Goal: Task Accomplishment & Management: Use online tool/utility

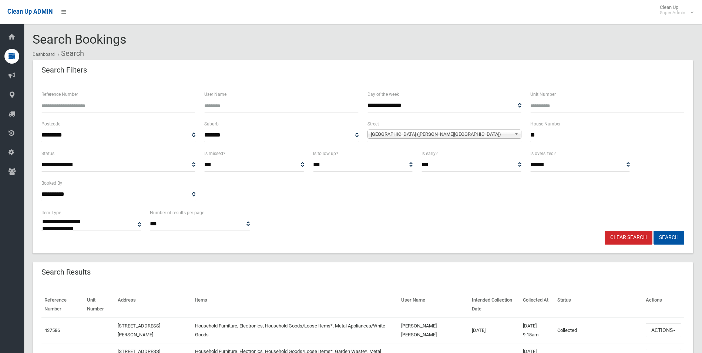
select select
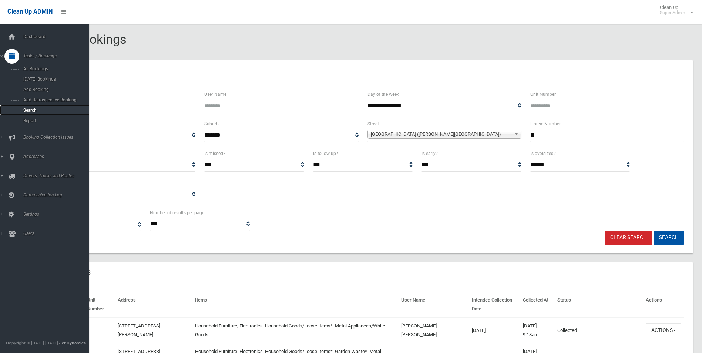
click at [31, 111] on span "Search" at bounding box center [54, 110] width 67 height 5
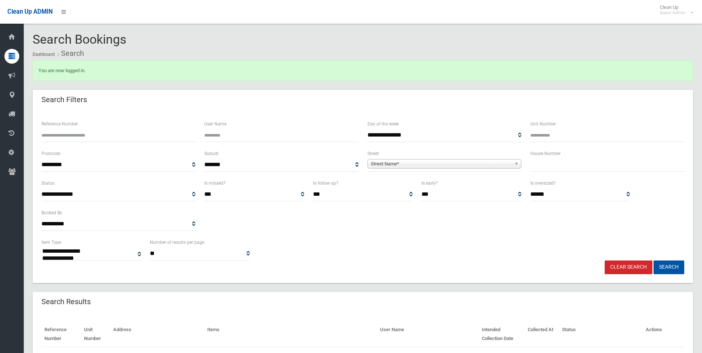
select select
click at [403, 164] on span "Street Name*" at bounding box center [441, 163] width 141 height 9
type input "********"
type input "**"
click at [653, 260] on button "Search" at bounding box center [668, 267] width 31 height 14
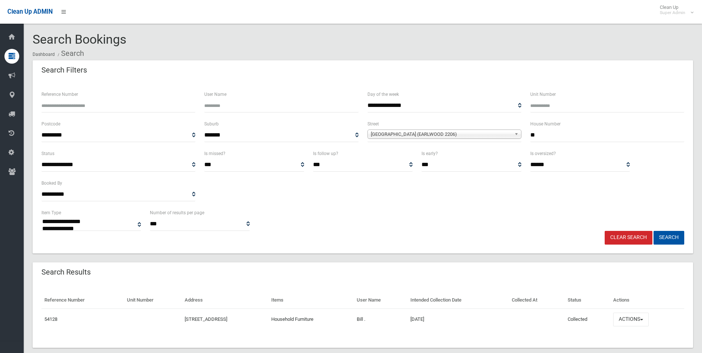
select select
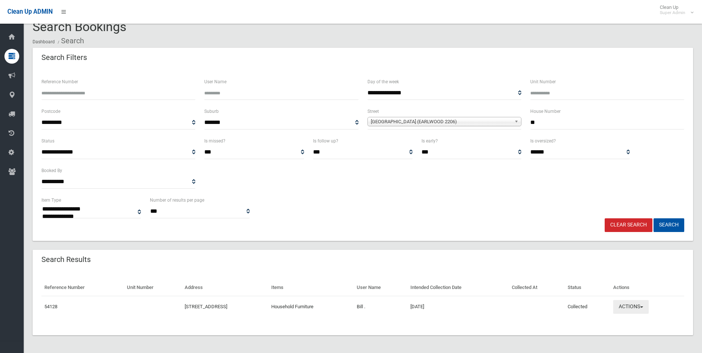
click at [634, 304] on button "Actions" at bounding box center [631, 307] width 36 height 14
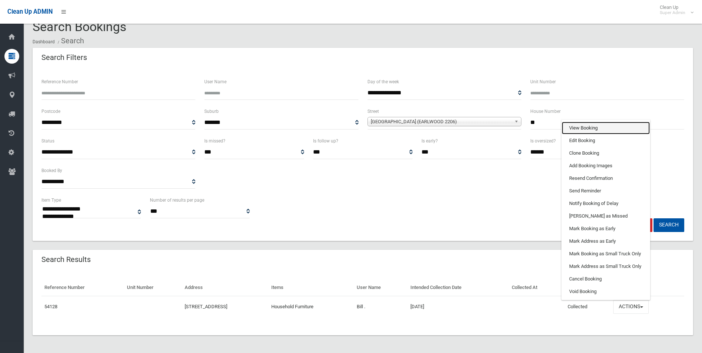
click at [592, 125] on link "View Booking" at bounding box center [605, 128] width 88 height 13
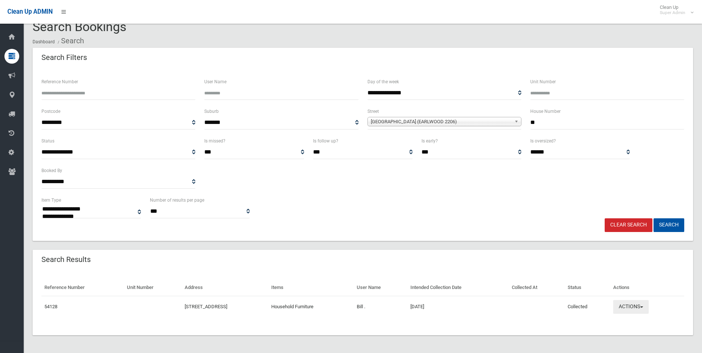
click at [636, 306] on button "Actions" at bounding box center [631, 307] width 36 height 14
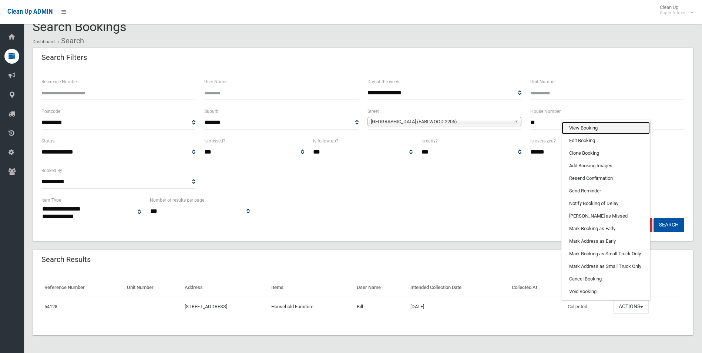
drag, startPoint x: 598, startPoint y: 128, endPoint x: 584, endPoint y: 140, distance: 18.1
click at [598, 128] on link "View Booking" at bounding box center [605, 128] width 88 height 13
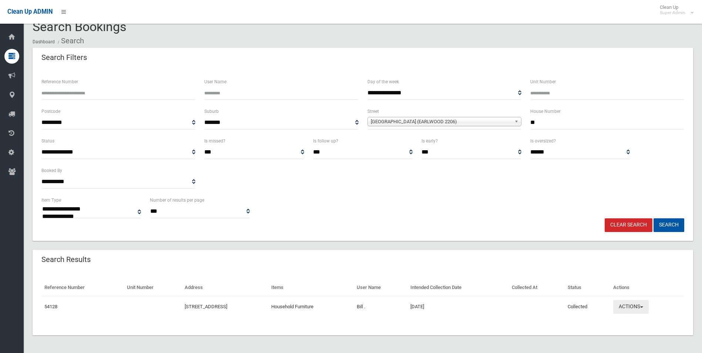
click at [640, 305] on button "Actions" at bounding box center [631, 307] width 36 height 14
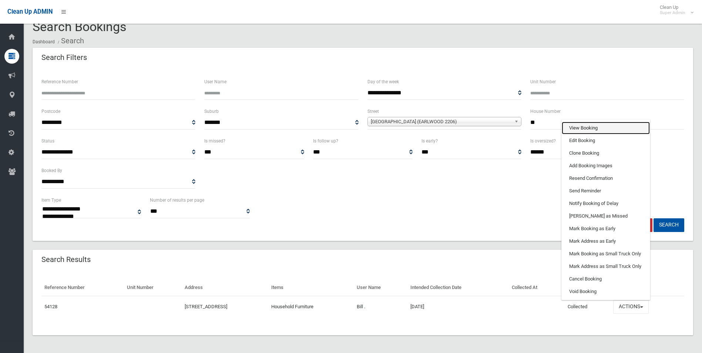
click at [586, 124] on link "View Booking" at bounding box center [605, 128] width 88 height 13
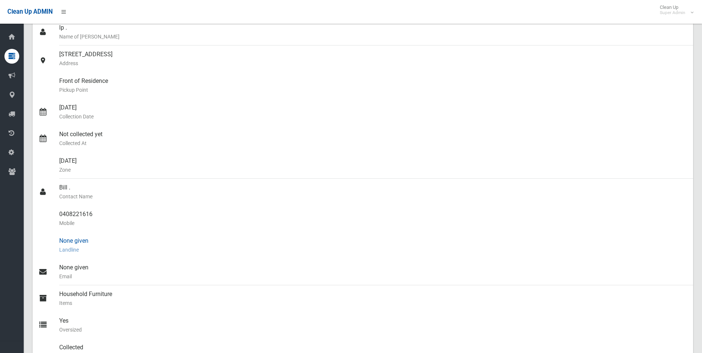
scroll to position [59, 0]
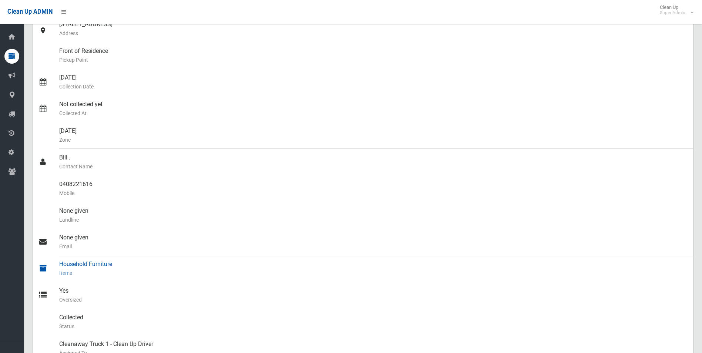
scroll to position [133, 0]
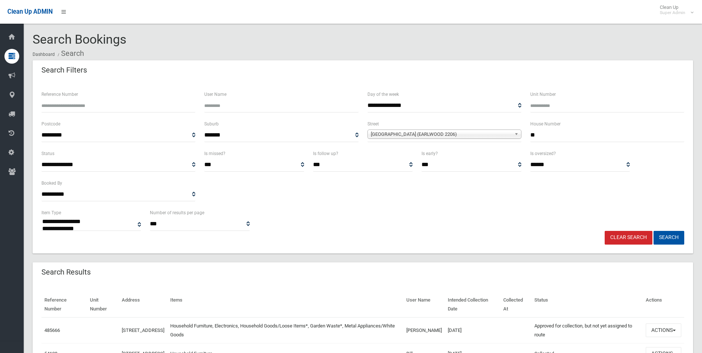
select select
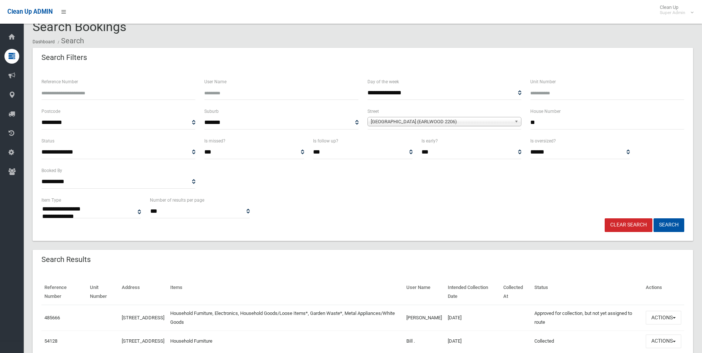
scroll to position [51, 0]
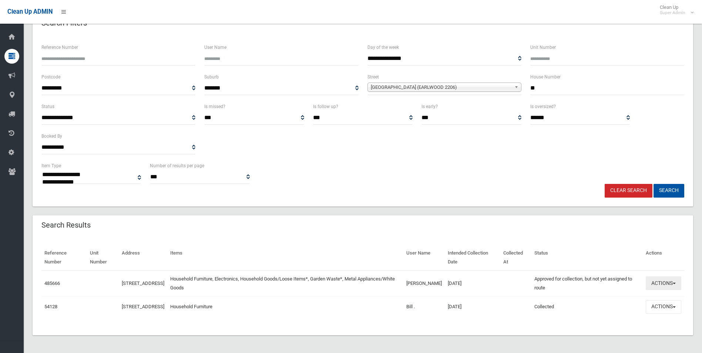
click at [658, 280] on button "Actions" at bounding box center [663, 283] width 36 height 14
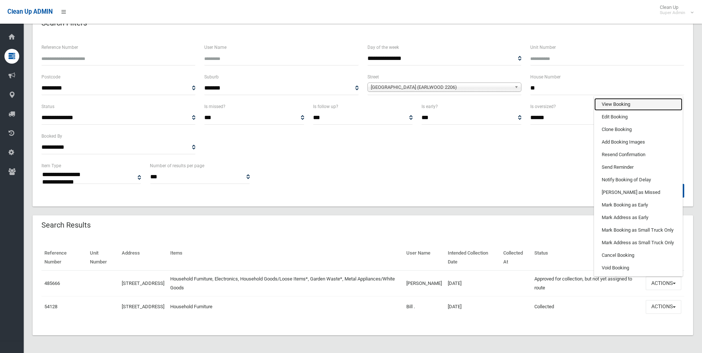
click at [624, 104] on link "View Booking" at bounding box center [638, 104] width 88 height 13
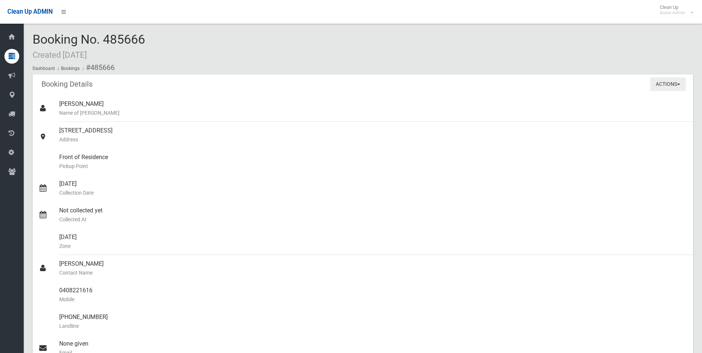
click at [663, 85] on button "Actions" at bounding box center [668, 84] width 36 height 14
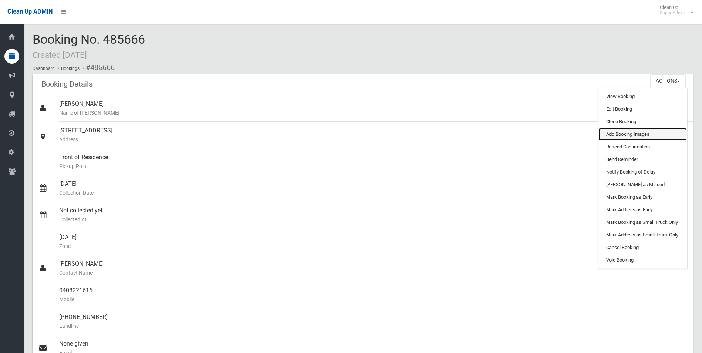
click at [630, 134] on link "Add Booking Images" at bounding box center [642, 134] width 88 height 13
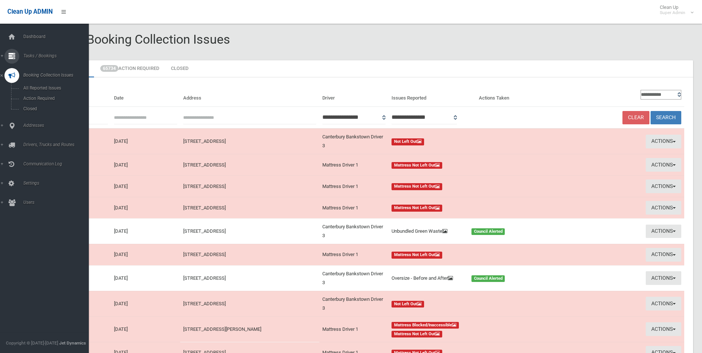
click at [35, 58] on link "Tasks / Bookings" at bounding box center [47, 56] width 94 height 15
click at [33, 112] on span "Search" at bounding box center [54, 110] width 67 height 5
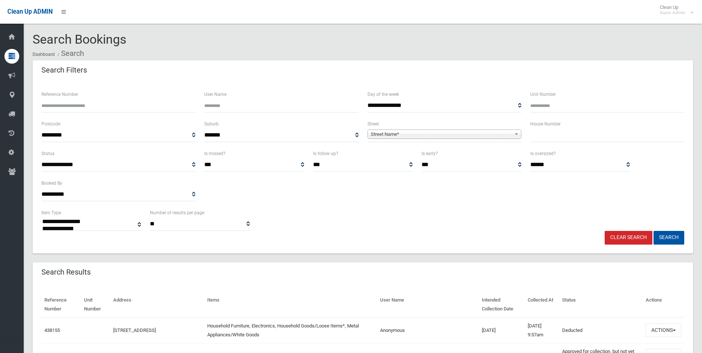
select select
click at [127, 107] on input "Reference Number" at bounding box center [118, 106] width 154 height 14
click at [105, 110] on input "Reference Number" at bounding box center [118, 106] width 154 height 14
click at [105, 104] on input "Reference Number" at bounding box center [118, 106] width 154 height 14
type input "******"
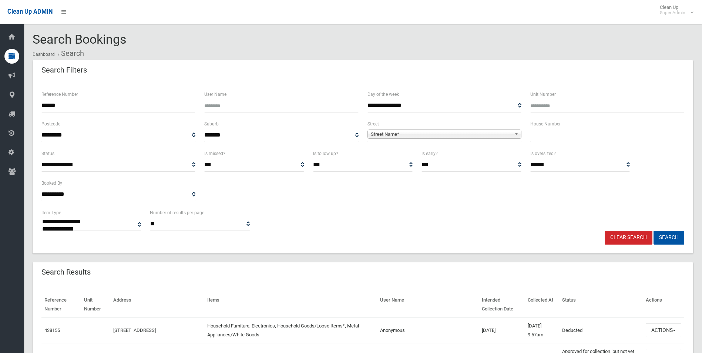
click at [653, 231] on button "Search" at bounding box center [668, 238] width 31 height 14
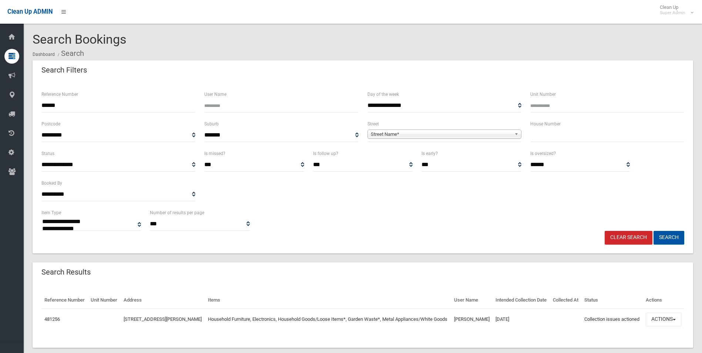
select select
drag, startPoint x: 660, startPoint y: 331, endPoint x: 644, endPoint y: 294, distance: 40.3
click at [660, 326] on button "Actions" at bounding box center [663, 320] width 36 height 14
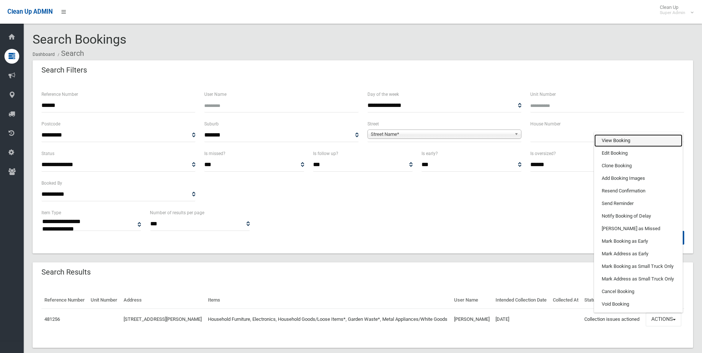
click at [614, 147] on link "View Booking" at bounding box center [638, 140] width 88 height 13
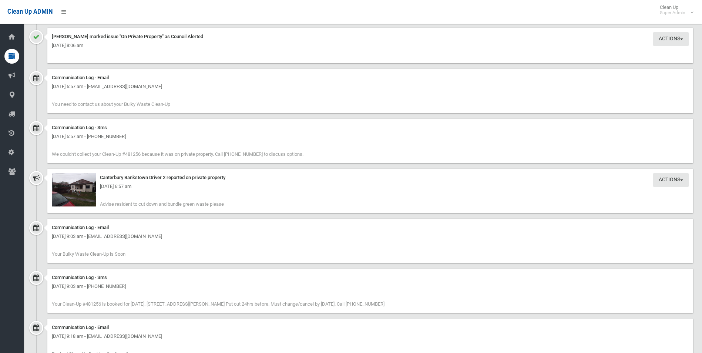
scroll to position [888, 0]
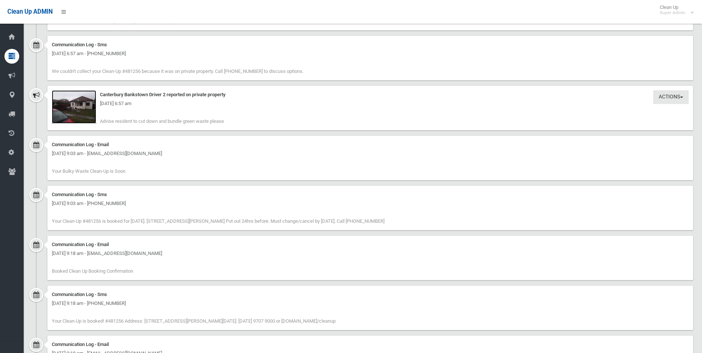
click at [87, 111] on img at bounding box center [74, 106] width 44 height 33
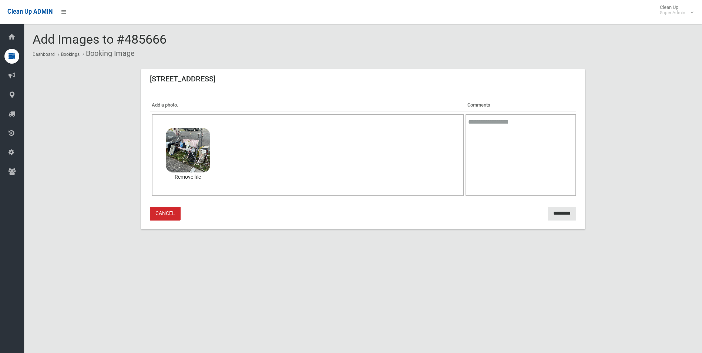
click at [510, 132] on textarea at bounding box center [520, 155] width 110 height 82
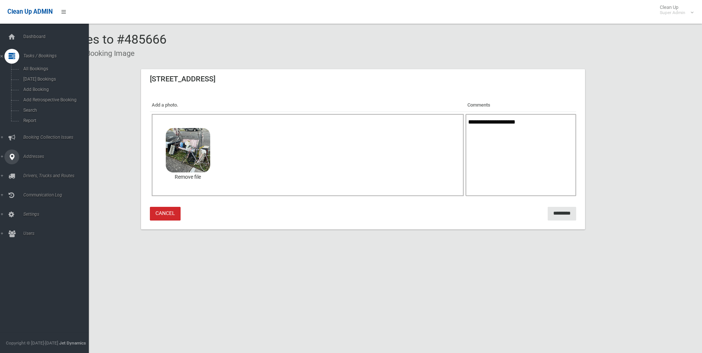
type textarea "**********"
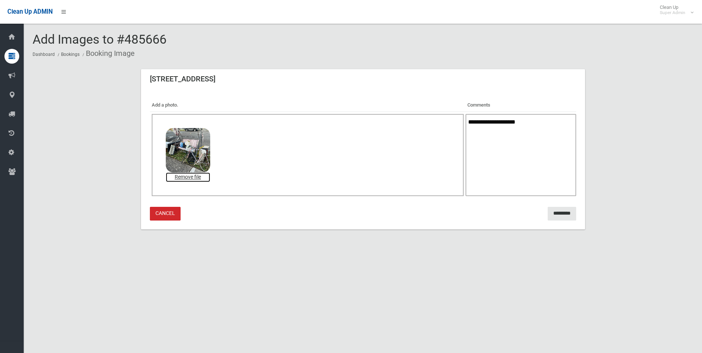
drag, startPoint x: 187, startPoint y: 178, endPoint x: 221, endPoint y: 185, distance: 34.7
click at [187, 178] on link "Remove file" at bounding box center [188, 177] width 44 height 10
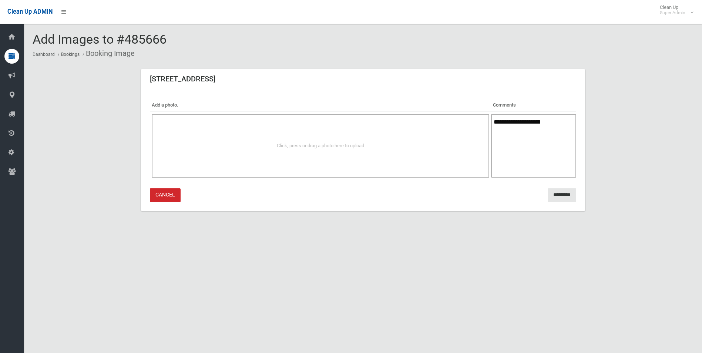
click at [166, 196] on link "Cancel" at bounding box center [165, 195] width 31 height 14
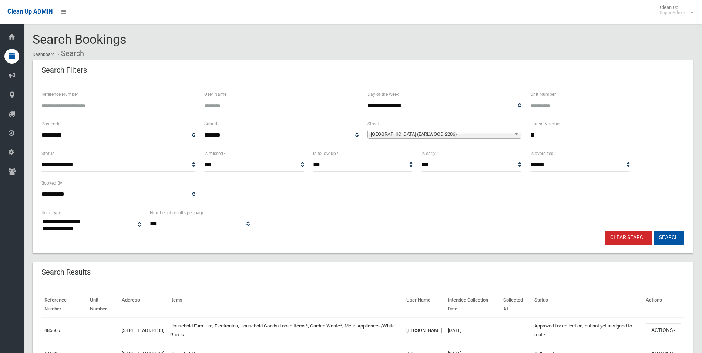
select select
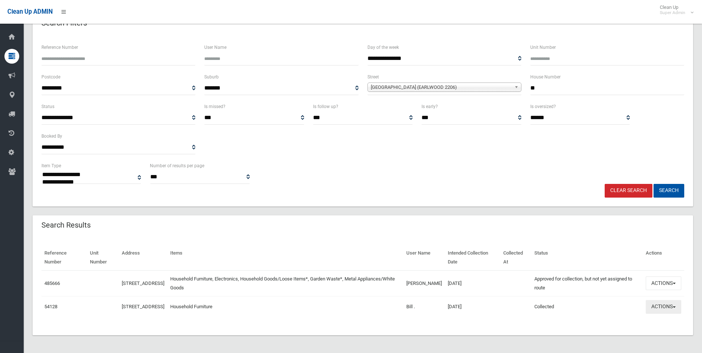
click at [669, 304] on button "Actions" at bounding box center [663, 307] width 36 height 14
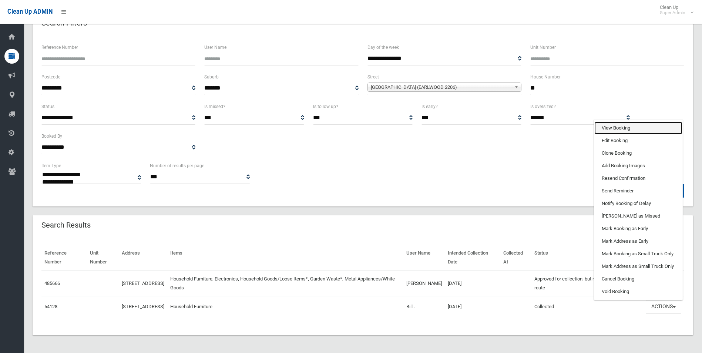
click at [628, 122] on link "View Booking" at bounding box center [638, 128] width 88 height 13
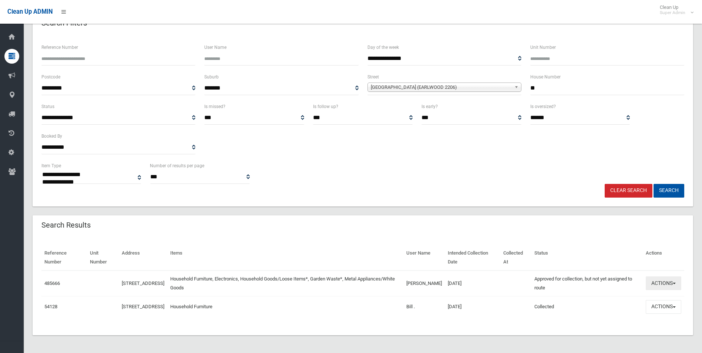
click at [659, 283] on button "Actions" at bounding box center [663, 283] width 36 height 14
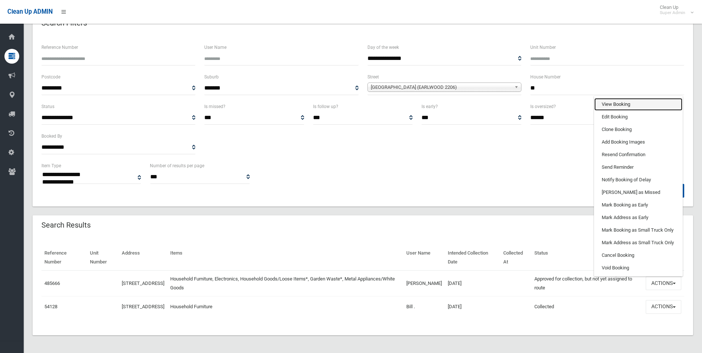
click at [617, 101] on link "View Booking" at bounding box center [638, 104] width 88 height 13
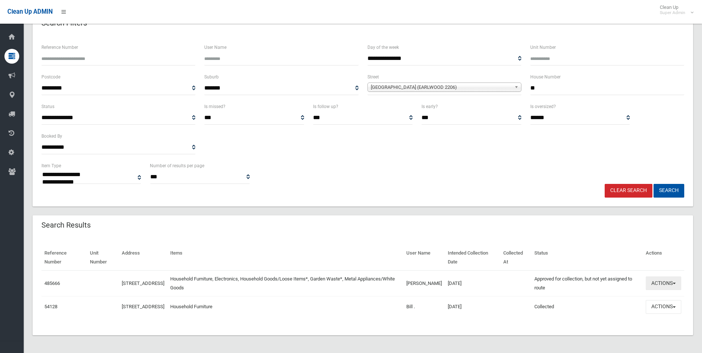
click at [659, 278] on button "Actions" at bounding box center [663, 283] width 36 height 14
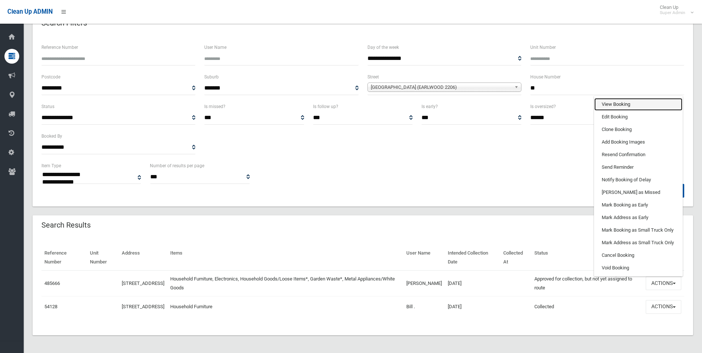
click at [621, 99] on link "View Booking" at bounding box center [638, 104] width 88 height 13
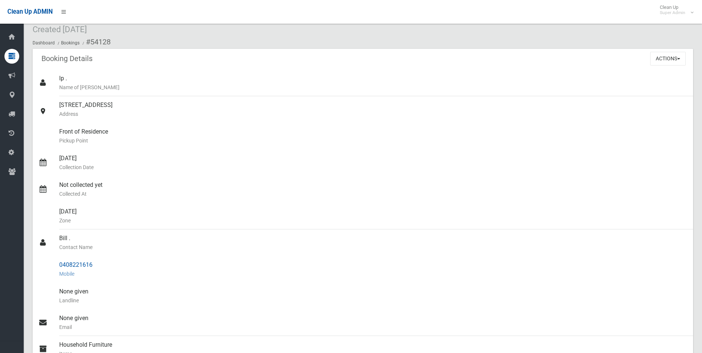
scroll to position [37, 0]
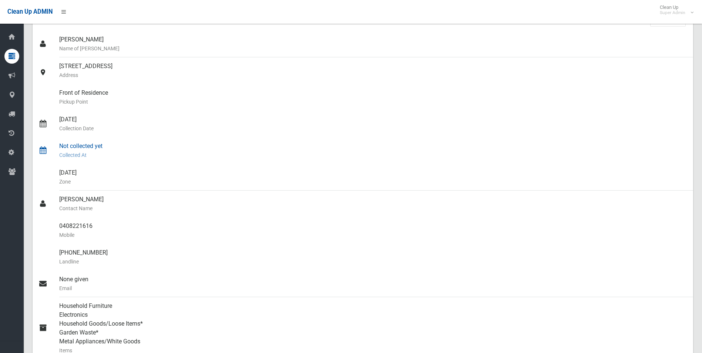
scroll to position [74, 0]
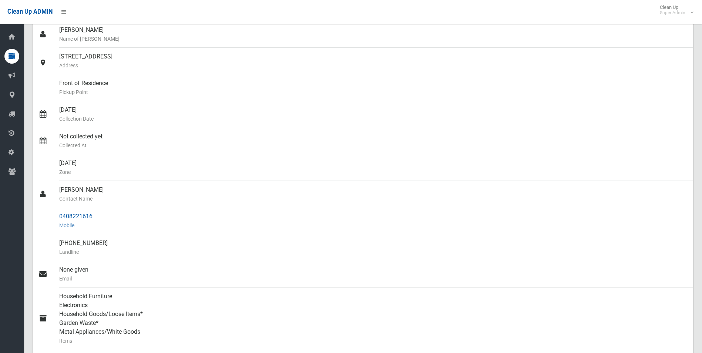
drag, startPoint x: 60, startPoint y: 216, endPoint x: 94, endPoint y: 214, distance: 34.1
click at [94, 214] on div "0408221616 Mobile" at bounding box center [373, 220] width 628 height 27
drag, startPoint x: 94, startPoint y: 214, endPoint x: 79, endPoint y: 216, distance: 15.0
copy div "0408221616"
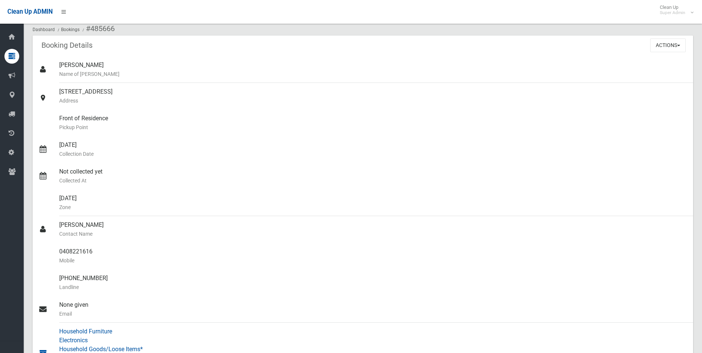
scroll to position [0, 0]
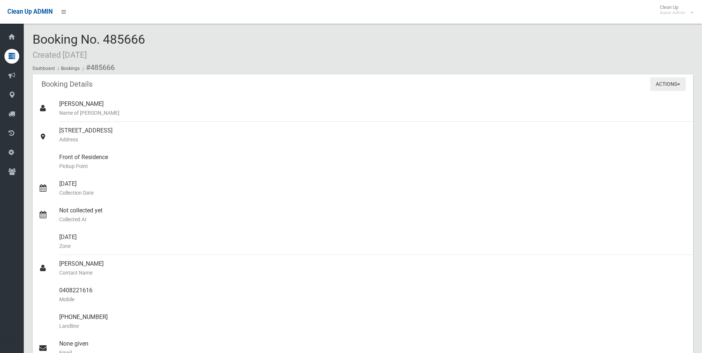
click at [656, 84] on button "Actions" at bounding box center [668, 84] width 36 height 14
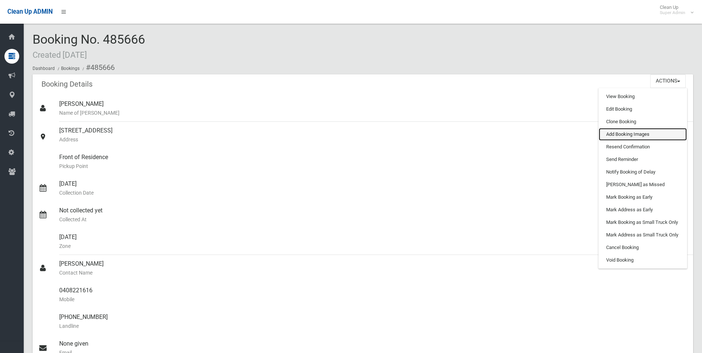
click at [625, 133] on link "Add Booking Images" at bounding box center [642, 134] width 88 height 13
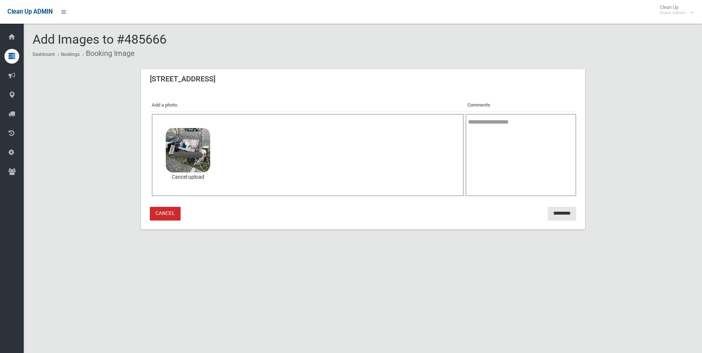
click at [537, 159] on textarea at bounding box center [520, 155] width 110 height 82
click at [504, 145] on textarea "**********" at bounding box center [520, 155] width 110 height 82
click at [519, 136] on textarea "**********" at bounding box center [520, 155] width 110 height 82
type textarea "**********"
click at [554, 211] on input "*********" at bounding box center [561, 214] width 28 height 14
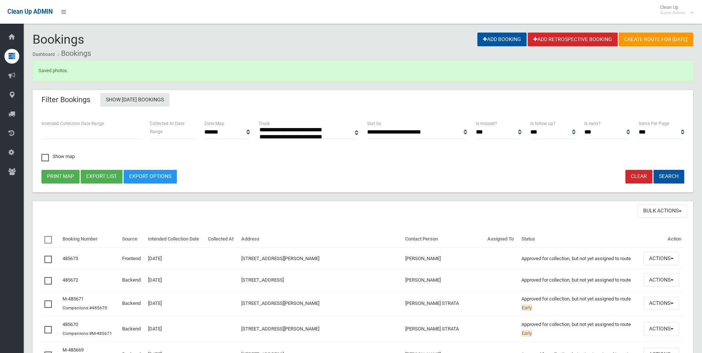
select select
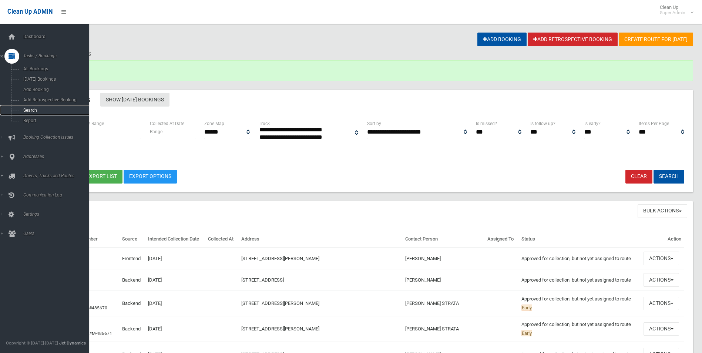
click at [29, 112] on span "Search" at bounding box center [54, 110] width 67 height 5
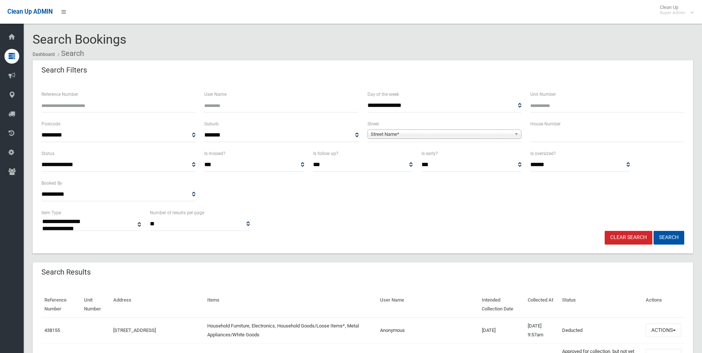
select select
